Goal: Task Accomplishment & Management: Complete application form

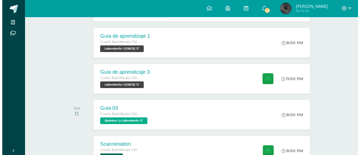
scroll to position [144, 0]
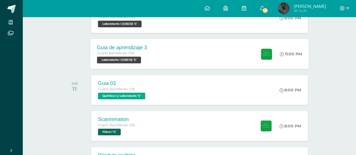
click at [190, 68] on div "Guia de aprendizaje 3 Cuarto Bachillerato CMP Bachillerato en CCLL con Orientac…" at bounding box center [199, 54] width 218 height 30
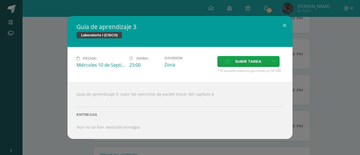
click at [260, 135] on div "Guía de aprendizaje 3: subir los ejercicios de packet tracer del capitulo 6 Ent…" at bounding box center [179, 110] width 225 height 57
drag, startPoint x: 233, startPoint y: 67, endPoint x: 234, endPoint y: 64, distance: 3.8
click at [234, 64] on div "Subir tarea" at bounding box center [250, 62] width 66 height 12
click at [234, 64] on label "Subir tarea" at bounding box center [242, 61] width 51 height 11
click at [0, 0] on input "Subir tarea" at bounding box center [0, 0] width 0 height 0
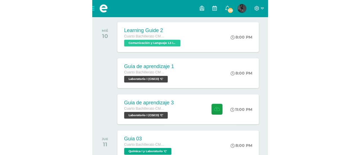
scroll to position [111, 0]
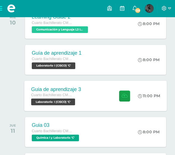
click at [87, 91] on div "Guia de aprendizaje 3 Cuarto Bachillerato CMP Bachillerato en CCLL con Orientac…" at bounding box center [56, 95] width 64 height 30
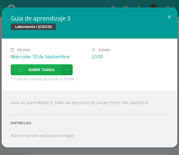
click at [41, 73] on span "Subir tarea" at bounding box center [41, 69] width 26 height 10
click at [0, 0] on input "Subir tarea" at bounding box center [0, 0] width 0 height 0
